Goal: Transaction & Acquisition: Subscribe to service/newsletter

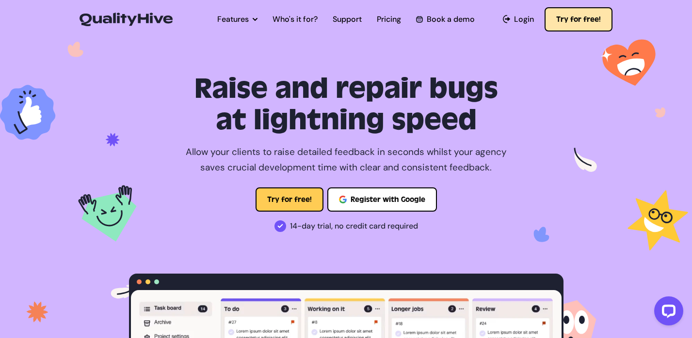
click at [567, 27] on button "Try for free!" at bounding box center [579, 19] width 68 height 24
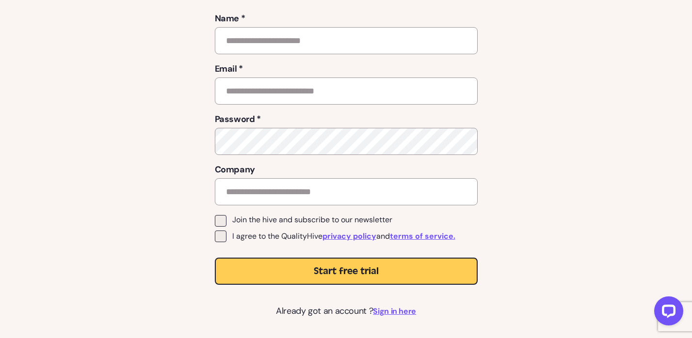
scroll to position [6, 0]
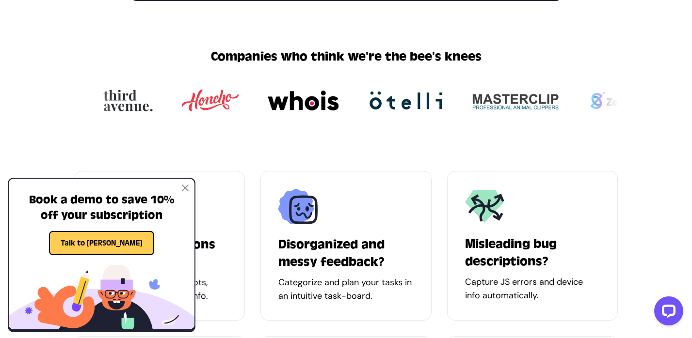
scroll to position [558, 0]
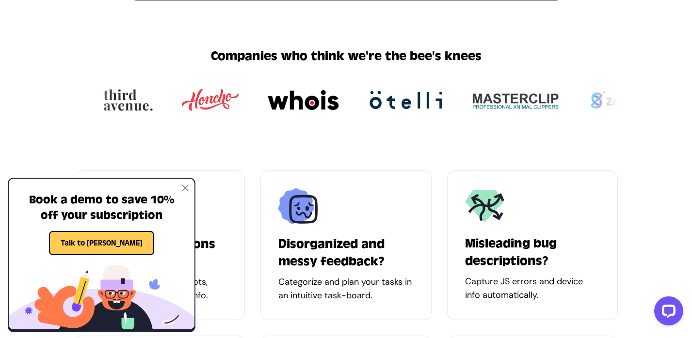
click at [184, 187] on img at bounding box center [185, 188] width 7 height 7
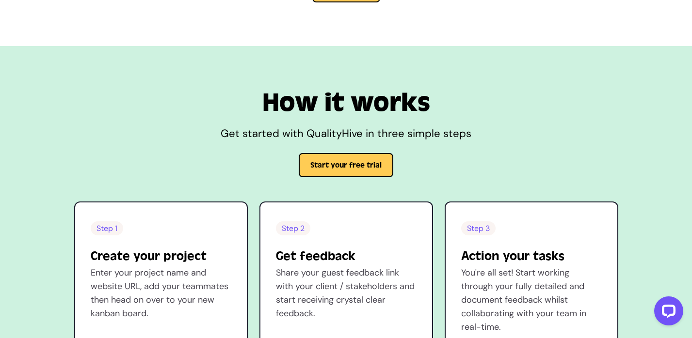
scroll to position [766, 0]
